Goal: Task Accomplishment & Management: Manage account settings

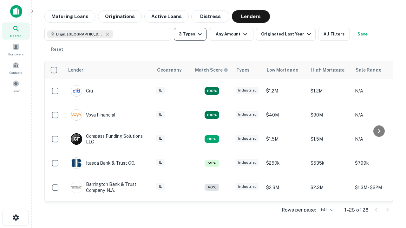
click at [190, 34] on button "3 Types" at bounding box center [190, 34] width 33 height 13
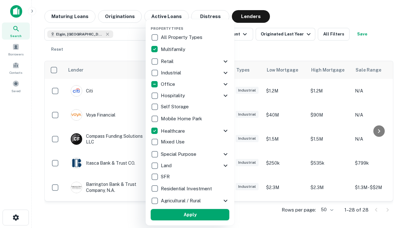
click at [190, 215] on button "Apply" at bounding box center [190, 214] width 79 height 11
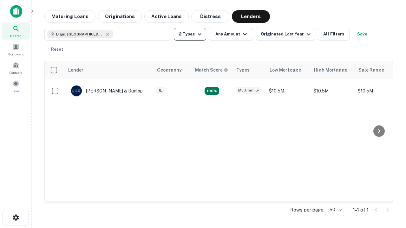
click at [190, 34] on button "2 Types" at bounding box center [190, 34] width 32 height 13
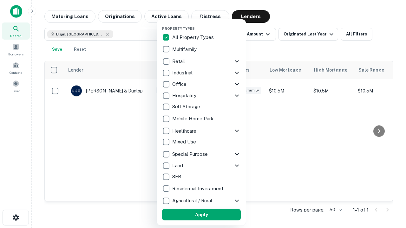
click at [201, 215] on button "Apply" at bounding box center [201, 214] width 79 height 11
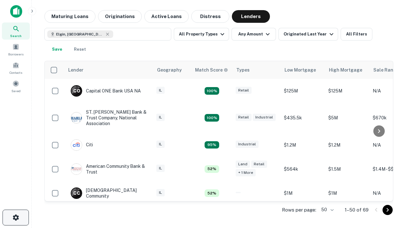
click at [16, 218] on icon "button" at bounding box center [16, 218] width 8 height 8
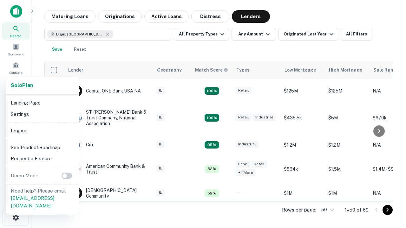
click at [42, 131] on li "Logout" at bounding box center [42, 130] width 68 height 11
